Goal: Transaction & Acquisition: Download file/media

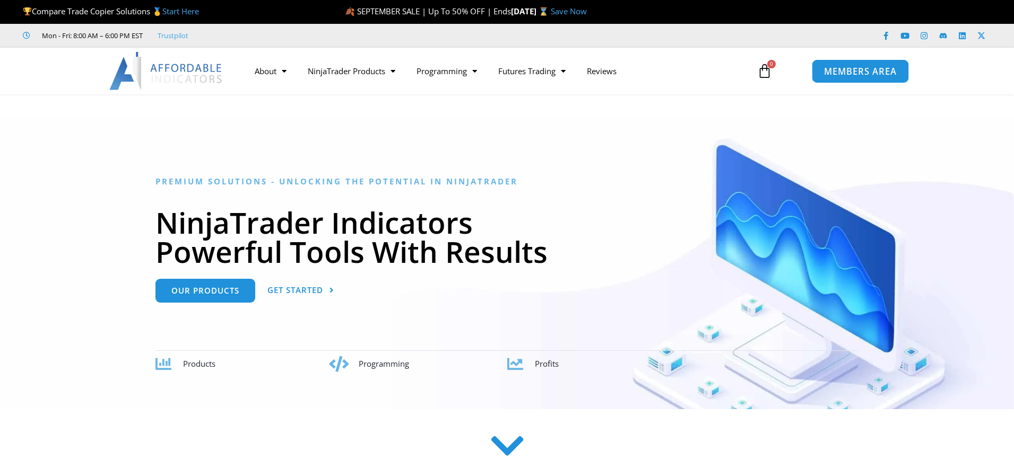
click at [839, 70] on span "MEMBERS AREA" at bounding box center [860, 71] width 73 height 9
click at [857, 67] on span "MEMBERS AREA" at bounding box center [860, 71] width 73 height 9
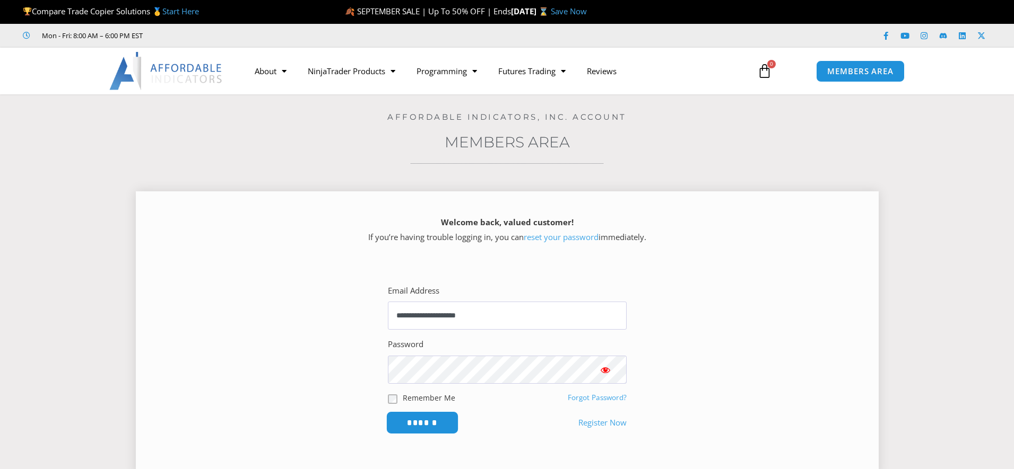
click at [431, 420] on input "******" at bounding box center [422, 423] width 73 height 23
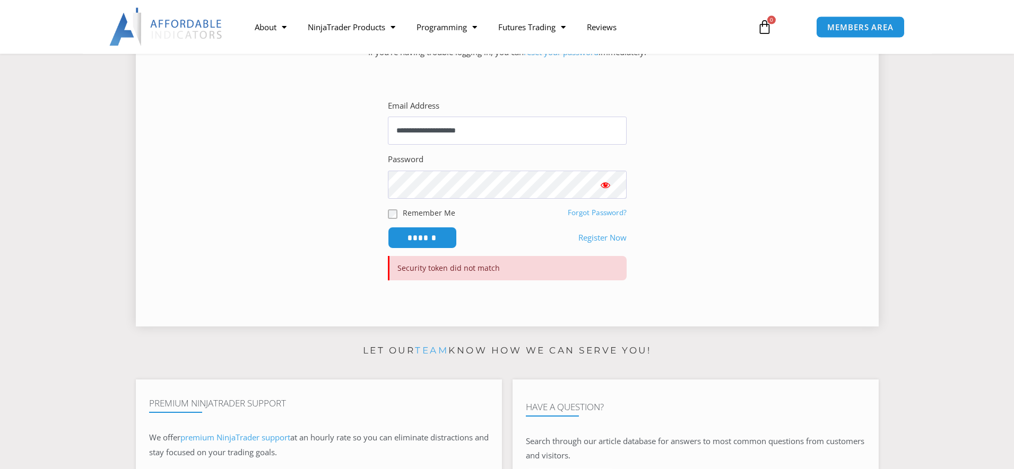
scroll to position [216, 0]
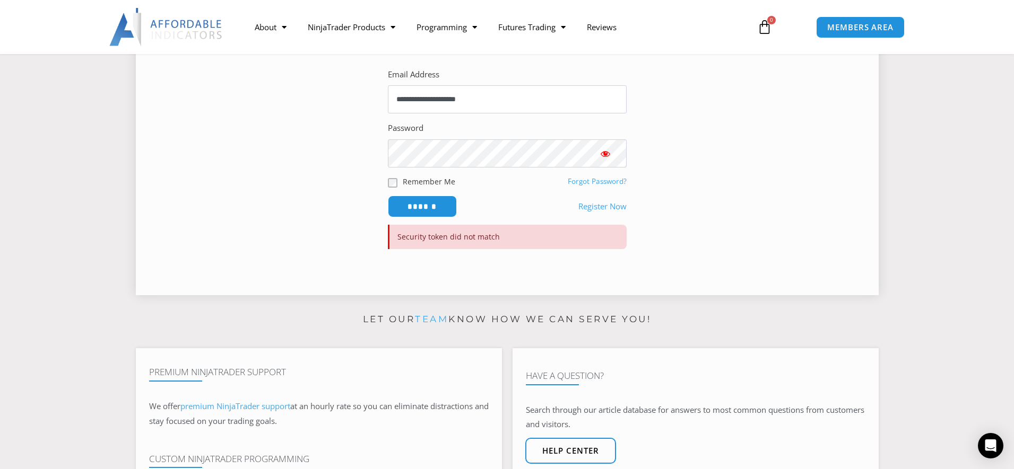
click at [603, 156] on span "Show password" at bounding box center [605, 154] width 11 height 11
click at [425, 208] on input "******" at bounding box center [422, 206] width 73 height 23
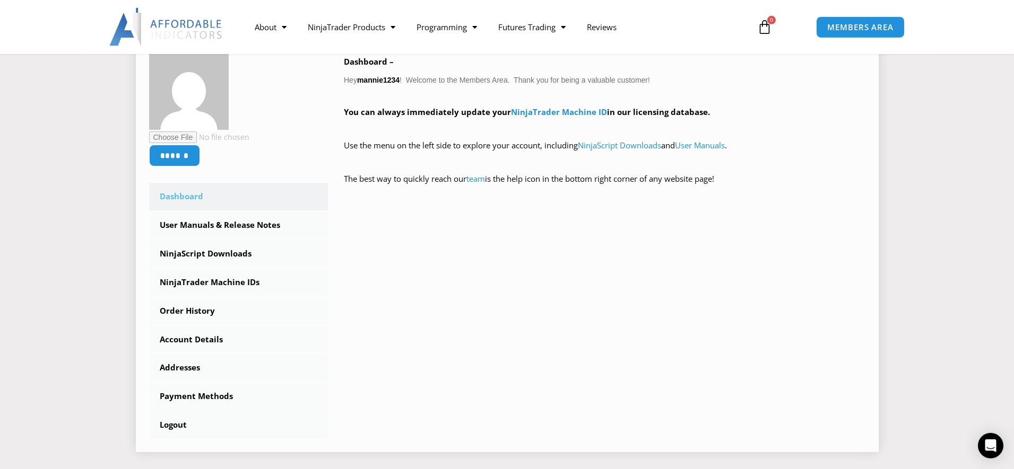
scroll to position [162, 0]
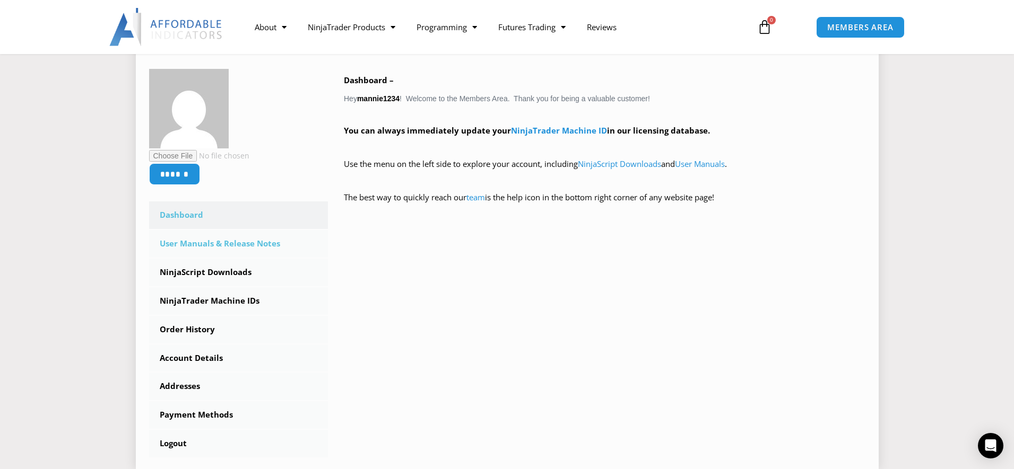
click at [249, 245] on link "User Manuals & Release Notes" at bounding box center [238, 244] width 179 height 28
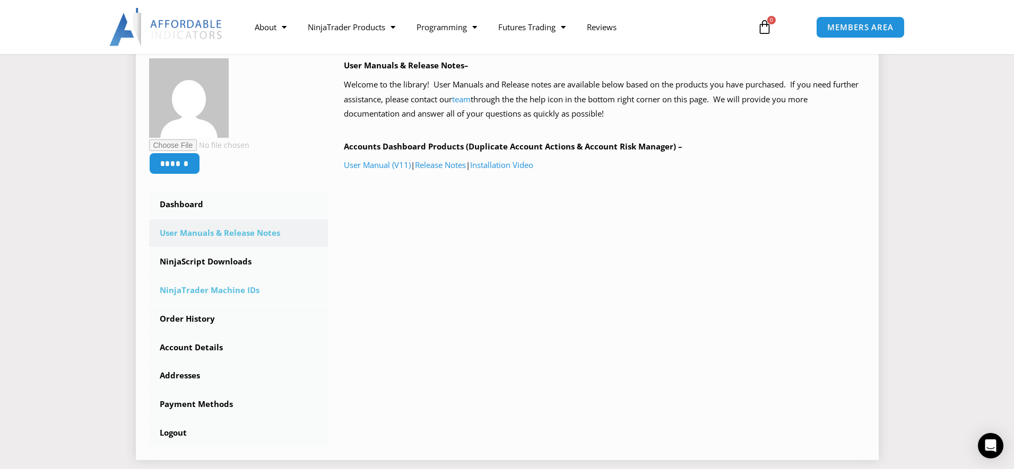
scroll to position [216, 0]
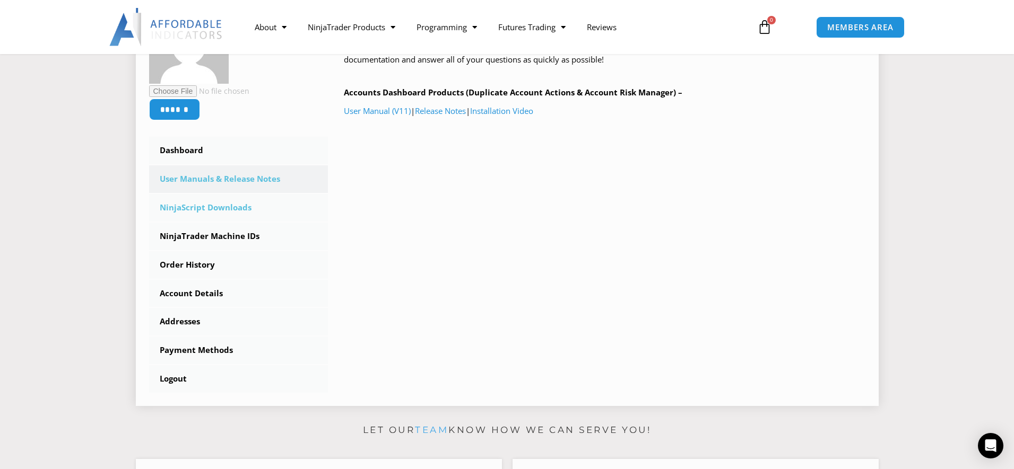
click at [179, 206] on link "NinjaScript Downloads" at bounding box center [238, 208] width 179 height 28
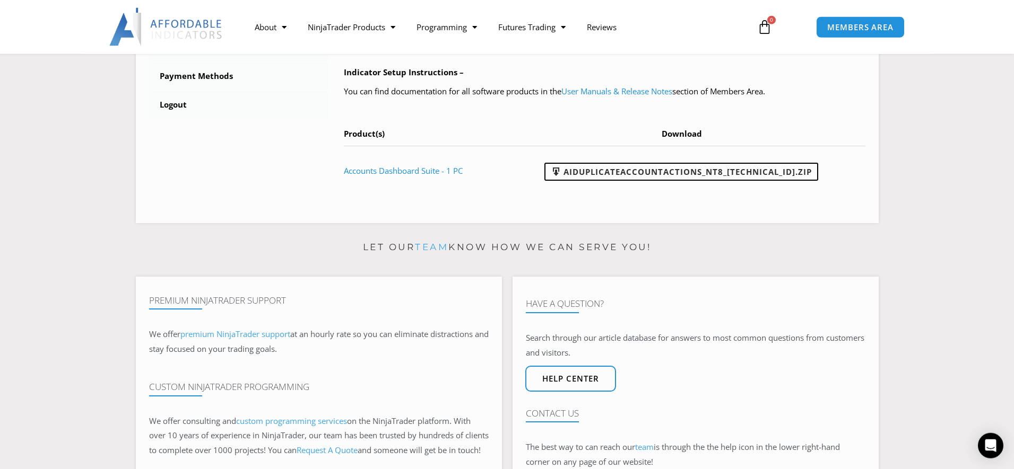
scroll to position [487, 0]
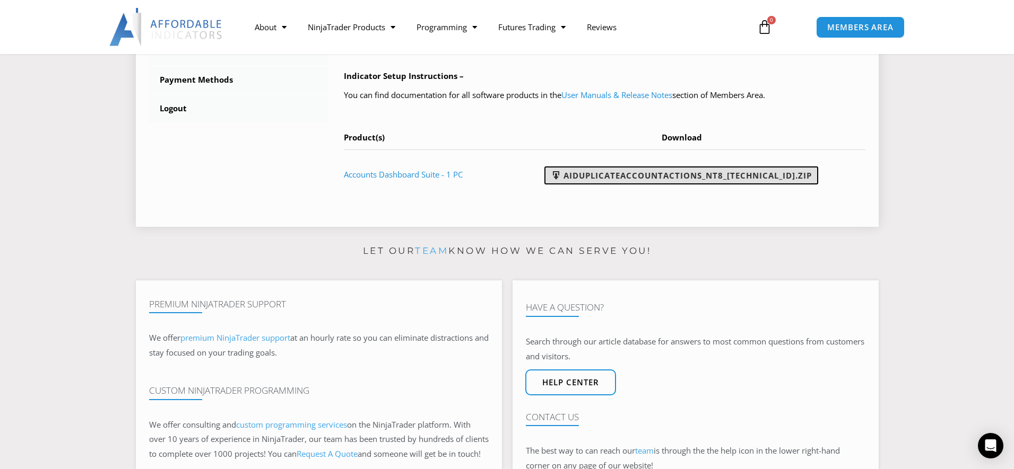
click at [724, 176] on link "AIDuplicateAccountActions_NT8_25.9.24.1.zip" at bounding box center [681, 176] width 274 height 18
click at [707, 181] on link "AIDuplicateAccountActions_NT8_25.9.24.1.zip" at bounding box center [681, 176] width 274 height 18
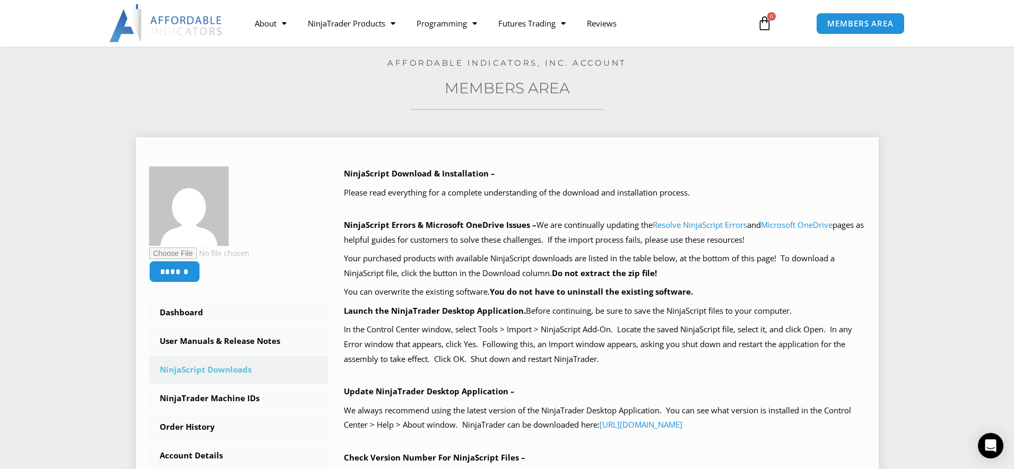
scroll to position [0, 0]
